Goal: Task Accomplishment & Management: Manage account settings

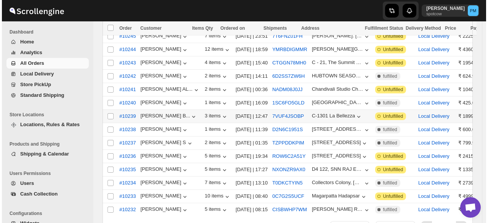
scroll to position [177, 0]
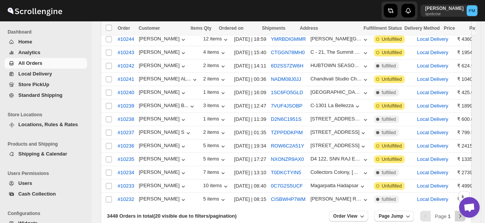
click at [461, 216] on icon "Next" at bounding box center [460, 217] width 8 height 8
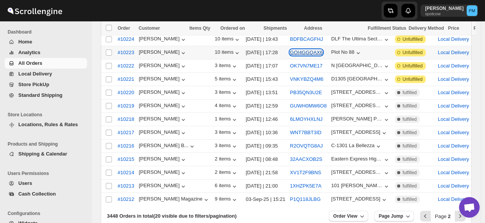
click at [290, 50] on button "GOI4GGQAX6" at bounding box center [306, 53] width 33 height 6
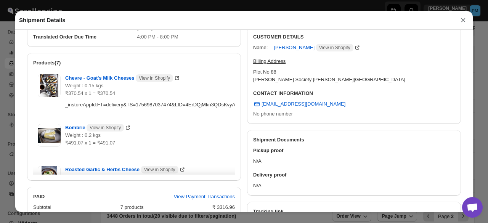
scroll to position [379, 0]
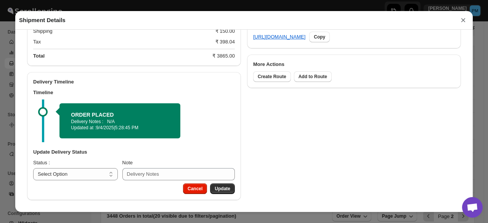
click at [100, 180] on div "Update Delivery Status Status : Select Option PICKED UP OUT FOR DELIVERY RESCHE…" at bounding box center [134, 164] width 214 height 38
click at [99, 175] on select "Select Option PICKED UP OUT FOR DELIVERY RESCHEDULE DELIVERED CANCELLED" at bounding box center [75, 174] width 85 height 12
select select "PICKED_UP"
click at [33, 168] on select "Select Option PICKED UP OUT FOR DELIVERY RESCHEDULE DELIVERED CANCELLED" at bounding box center [75, 174] width 85 height 12
click at [212, 185] on button "Pick Products" at bounding box center [215, 189] width 40 height 11
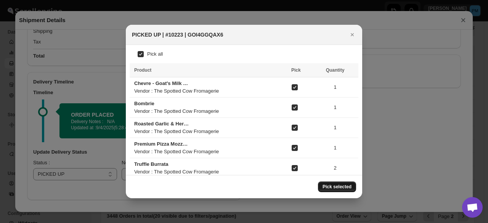
click at [330, 185] on span "Pick selected" at bounding box center [337, 187] width 29 height 6
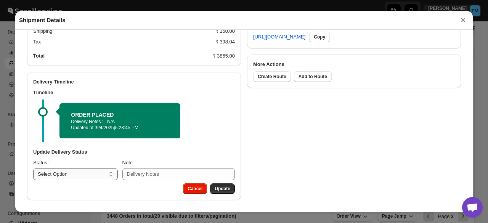
scroll to position [355, 0]
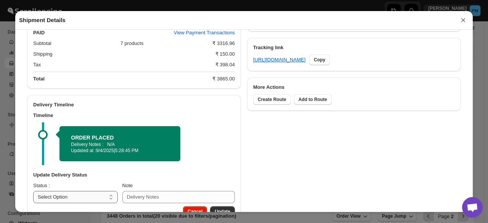
click at [102, 191] on select "Select Option PICKED UP OUT FOR DELIVERY RESCHEDULE DELIVERED CANCELLED" at bounding box center [75, 197] width 85 height 12
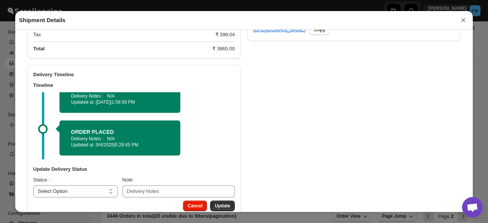
scroll to position [403, 0]
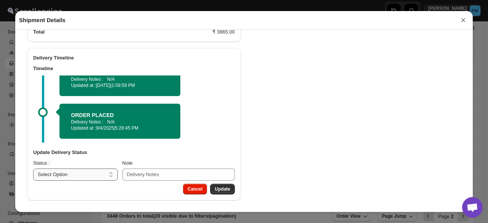
click at [89, 176] on select "Select Option PICKED UP OUT FOR DELIVERY RESCHEDULE DELIVERED CANCELLED" at bounding box center [75, 175] width 85 height 12
click at [89, 174] on select "Select Option PICKED UP OUT FOR DELIVERY RESCHEDULE DELIVERED CANCELLED" at bounding box center [75, 175] width 85 height 12
select select "OUT_FOR_DELIVERY"
click at [33, 169] on select "Select Option PICKED UP OUT FOR DELIVERY RESCHEDULE DELIVERED CANCELLED" at bounding box center [75, 175] width 85 height 12
click at [221, 188] on span "Update" at bounding box center [223, 189] width 16 height 6
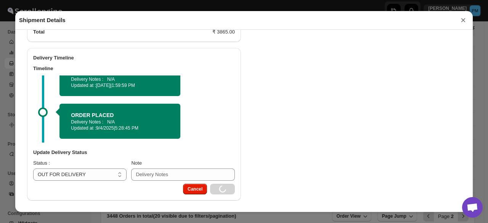
select select
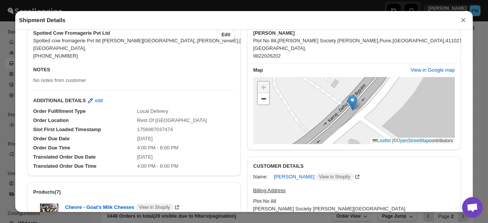
scroll to position [50, 0]
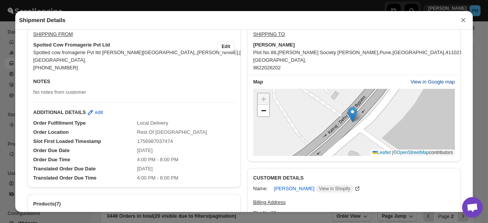
click at [435, 84] on span "View in Google map" at bounding box center [433, 82] width 44 height 8
